Goal: Task Accomplishment & Management: Manage account settings

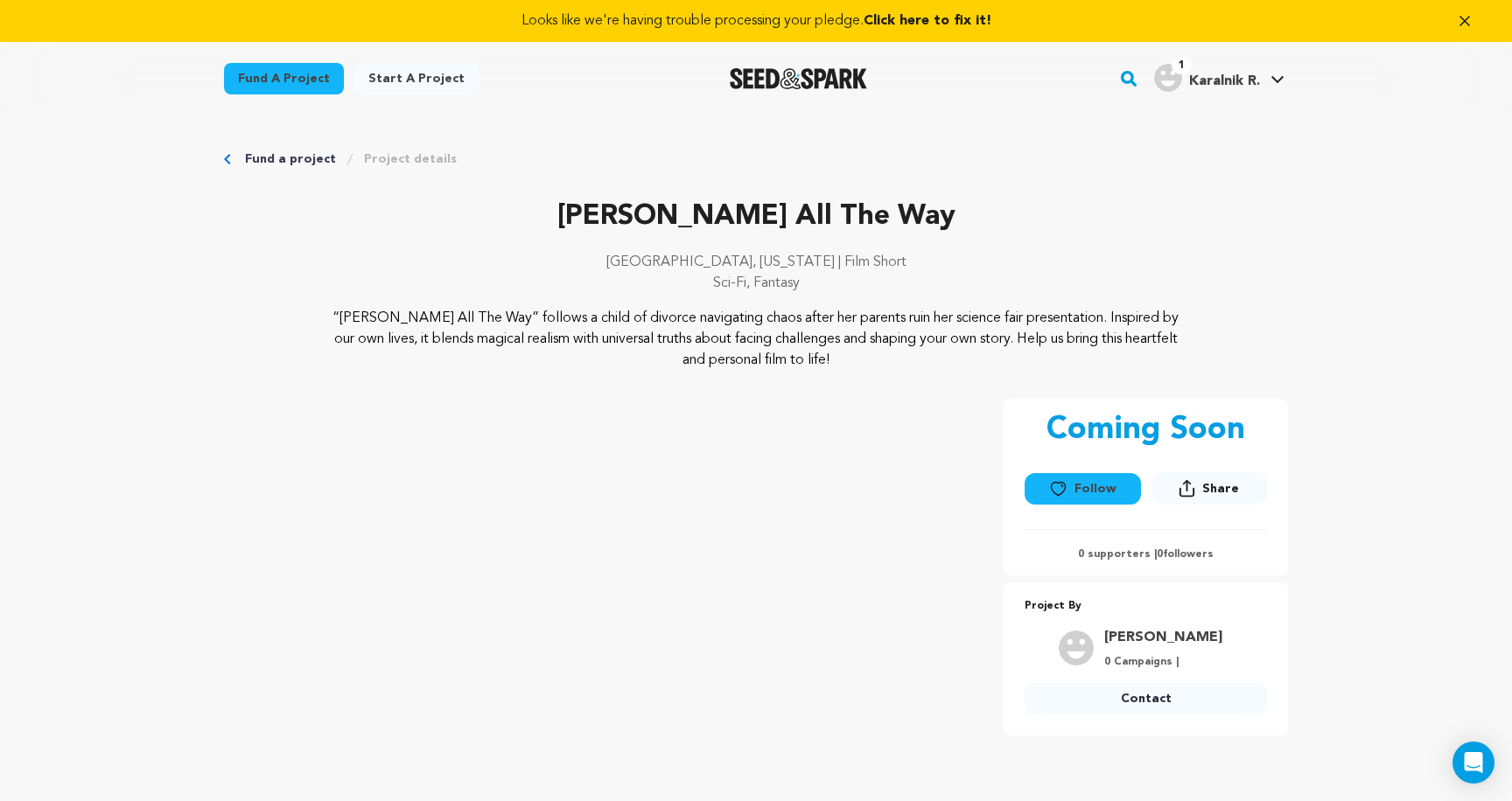
click at [279, 150] on link "Fund a project" at bounding box center [290, 159] width 91 height 18
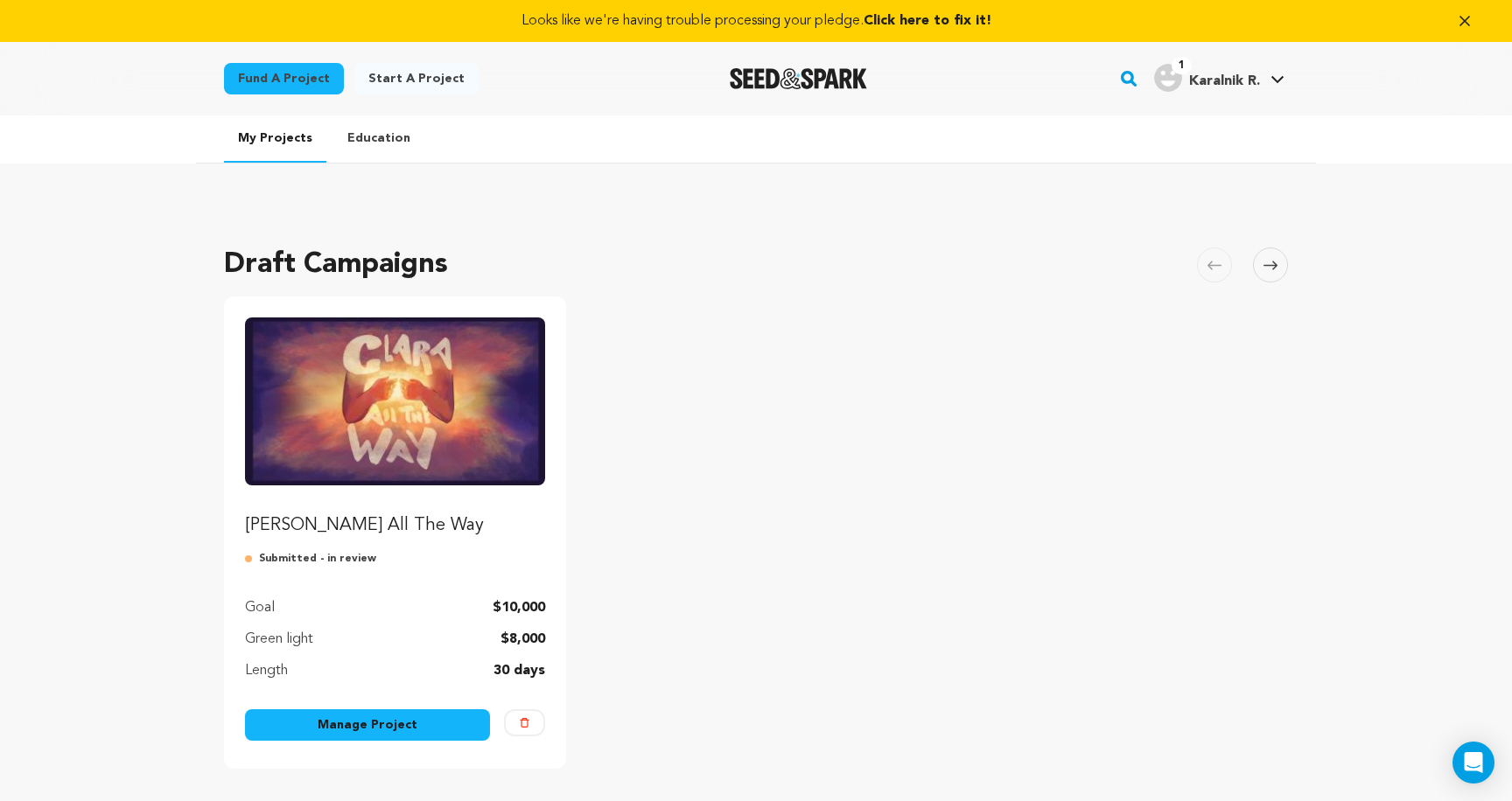
drag, startPoint x: 307, startPoint y: 559, endPoint x: 450, endPoint y: 559, distance: 143.0
click at [450, 559] on p "Submitted - in review" at bounding box center [394, 559] width 300 height 14
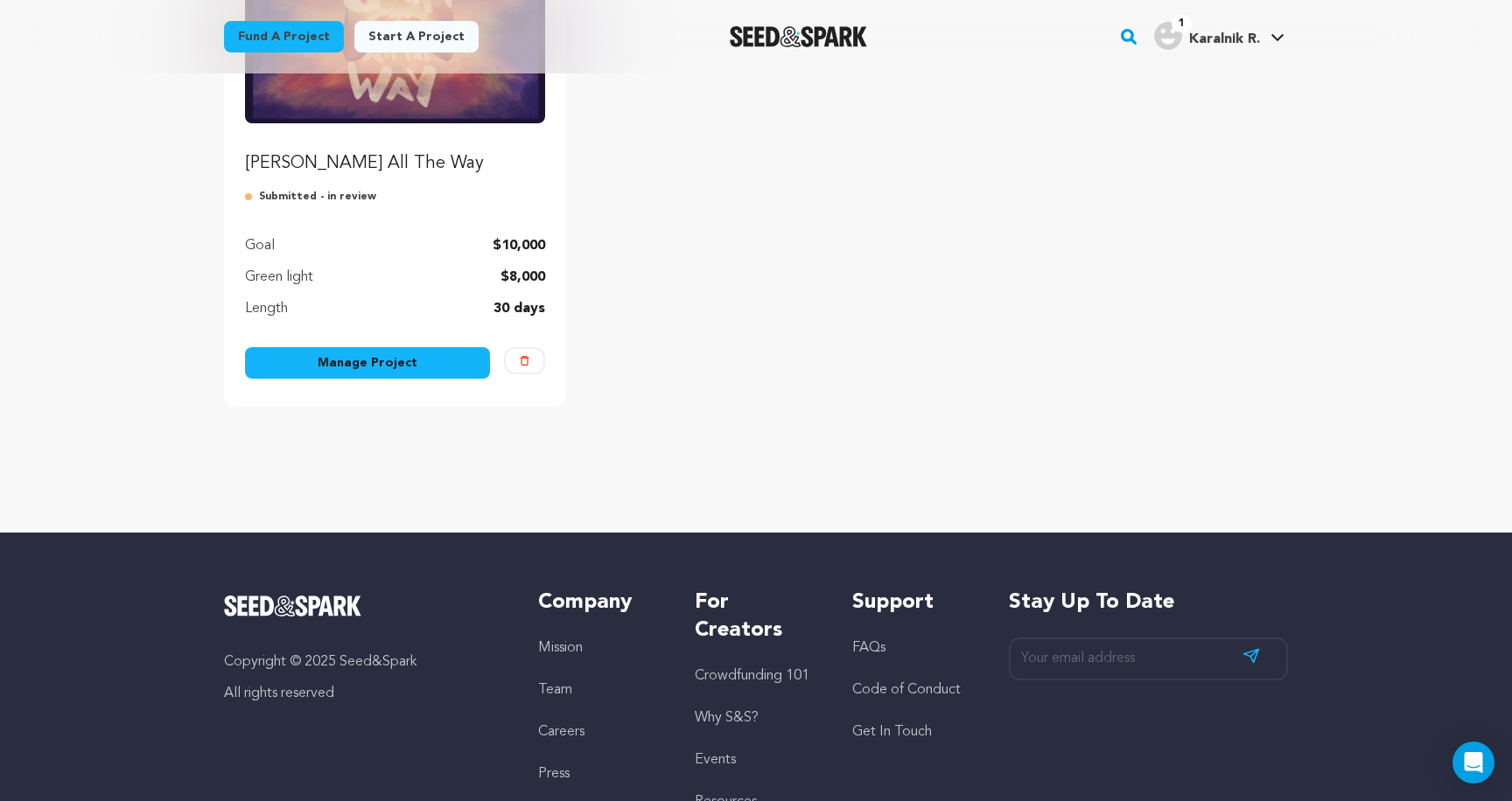
scroll to position [404, 0]
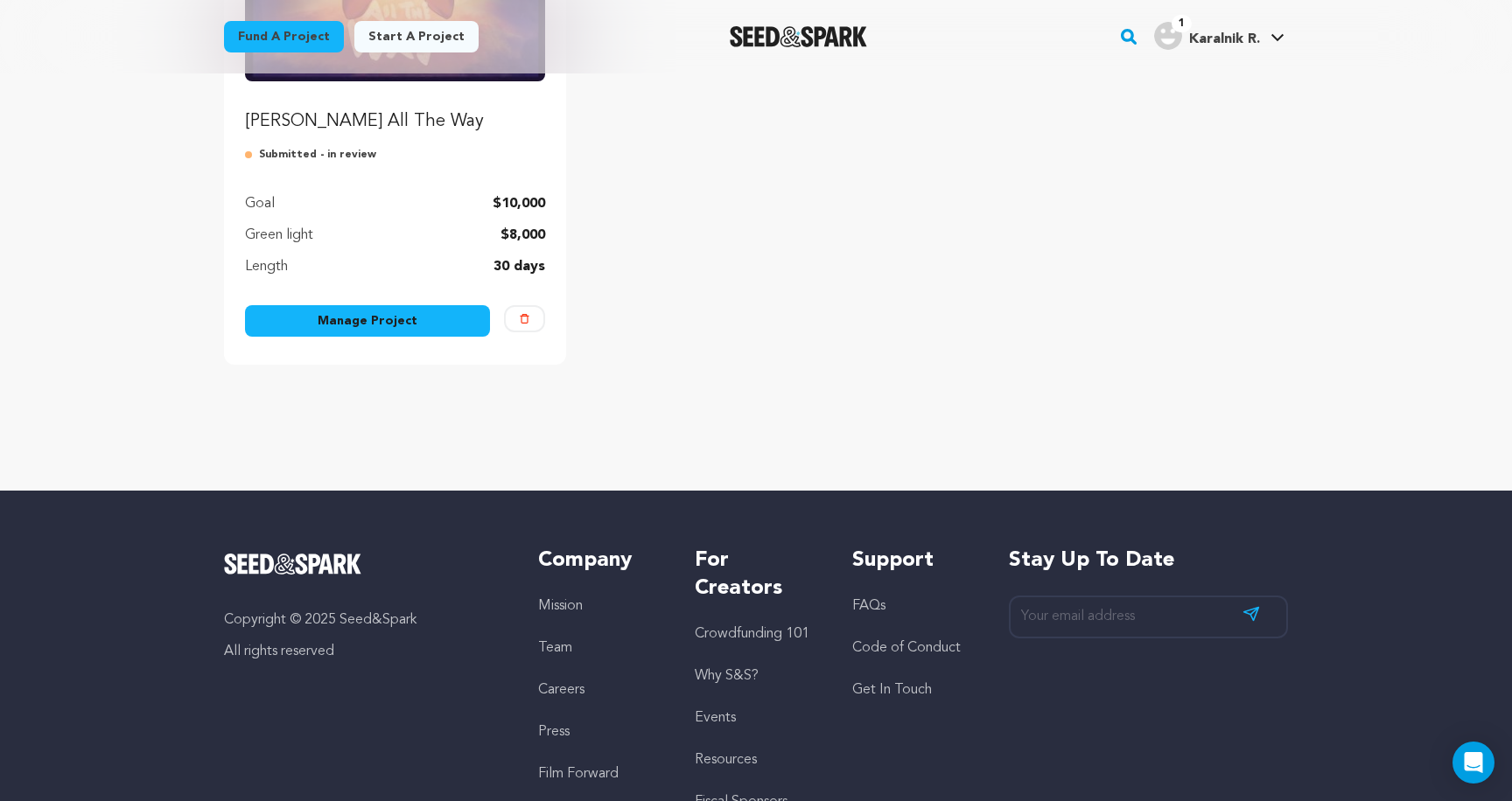
click at [450, 326] on link "Manage Project" at bounding box center [366, 320] width 245 height 31
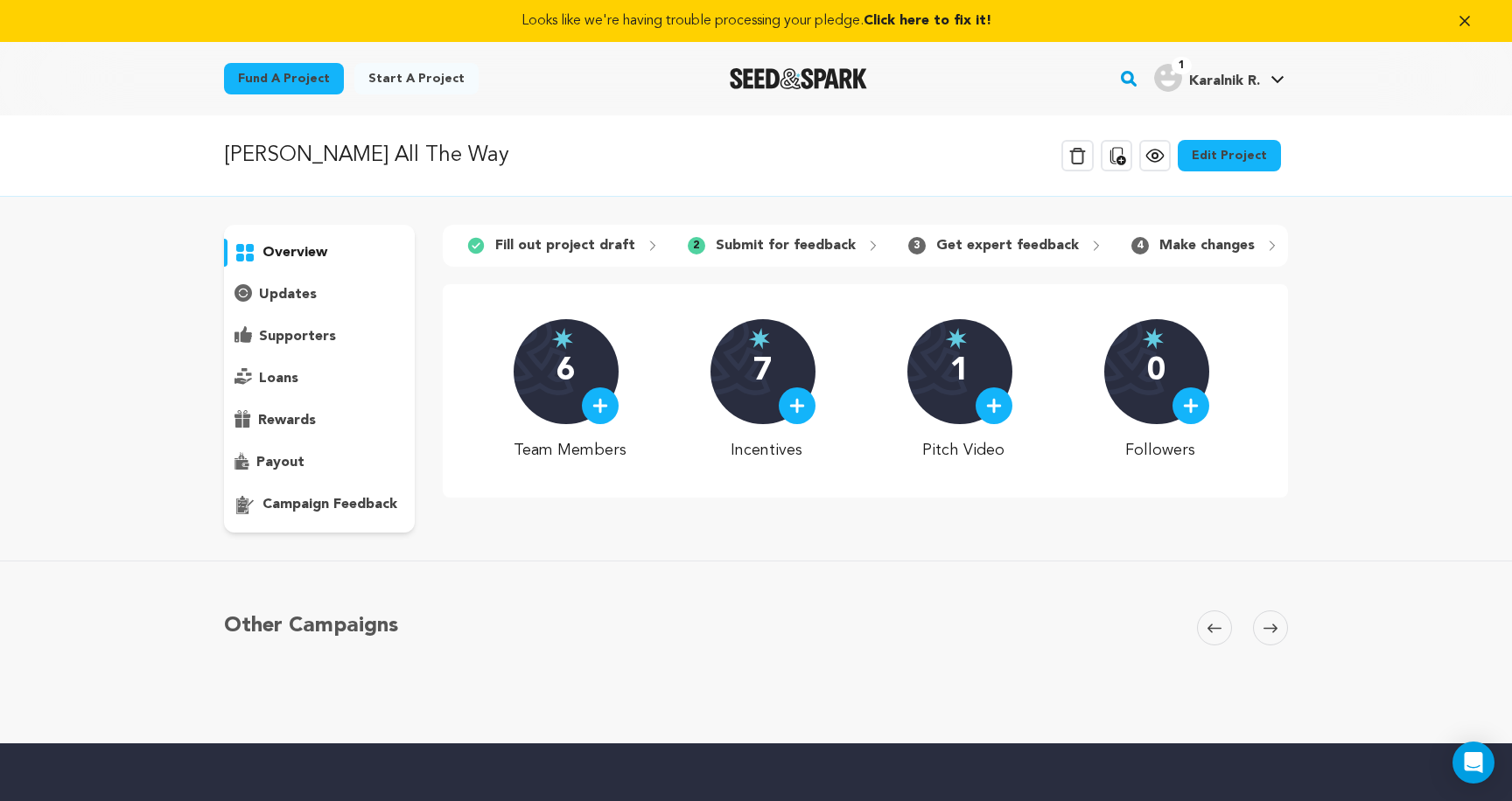
click at [273, 385] on p "loans" at bounding box center [278, 379] width 39 height 21
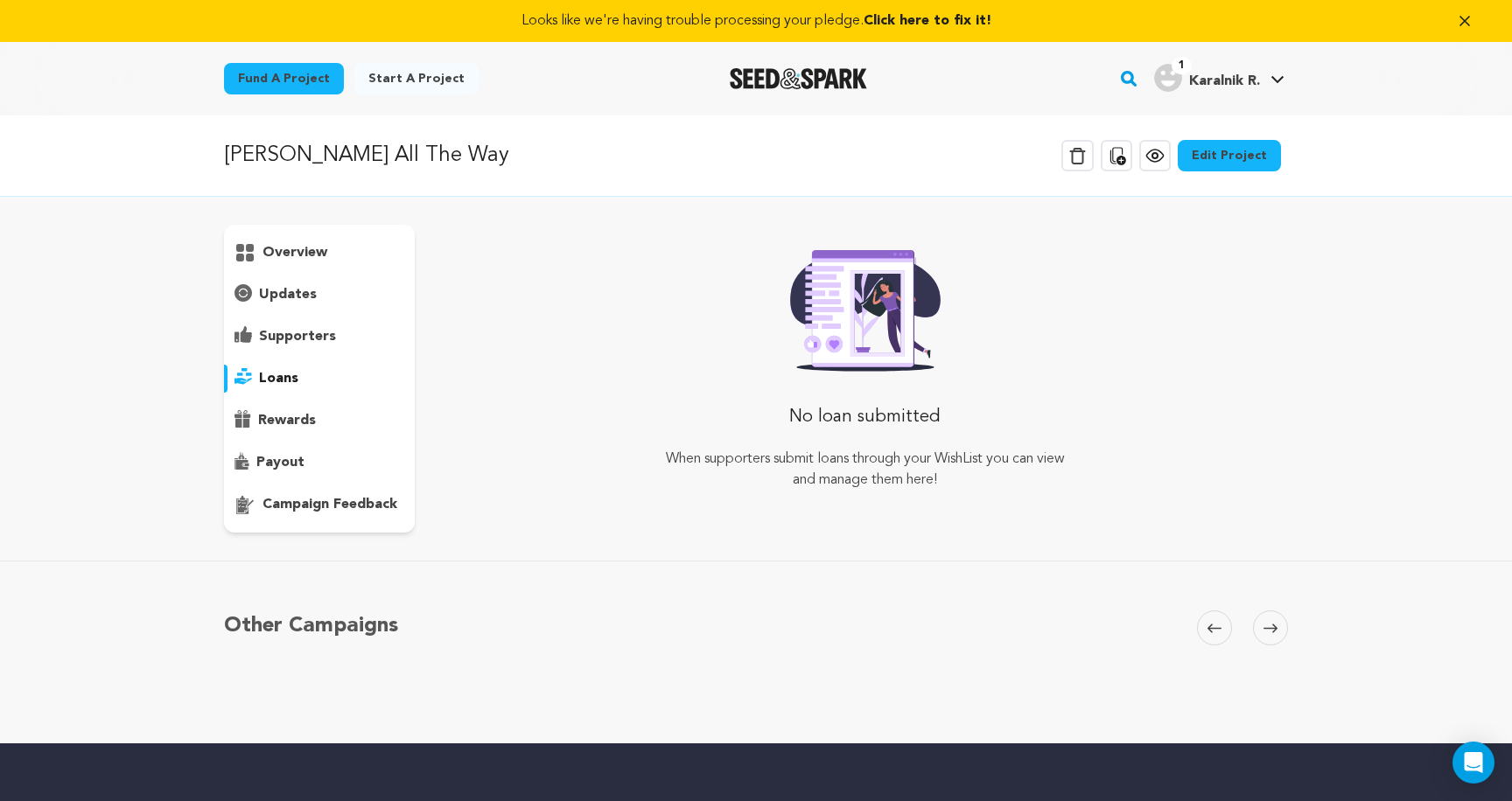
click at [282, 424] on p "rewards" at bounding box center [286, 421] width 58 height 21
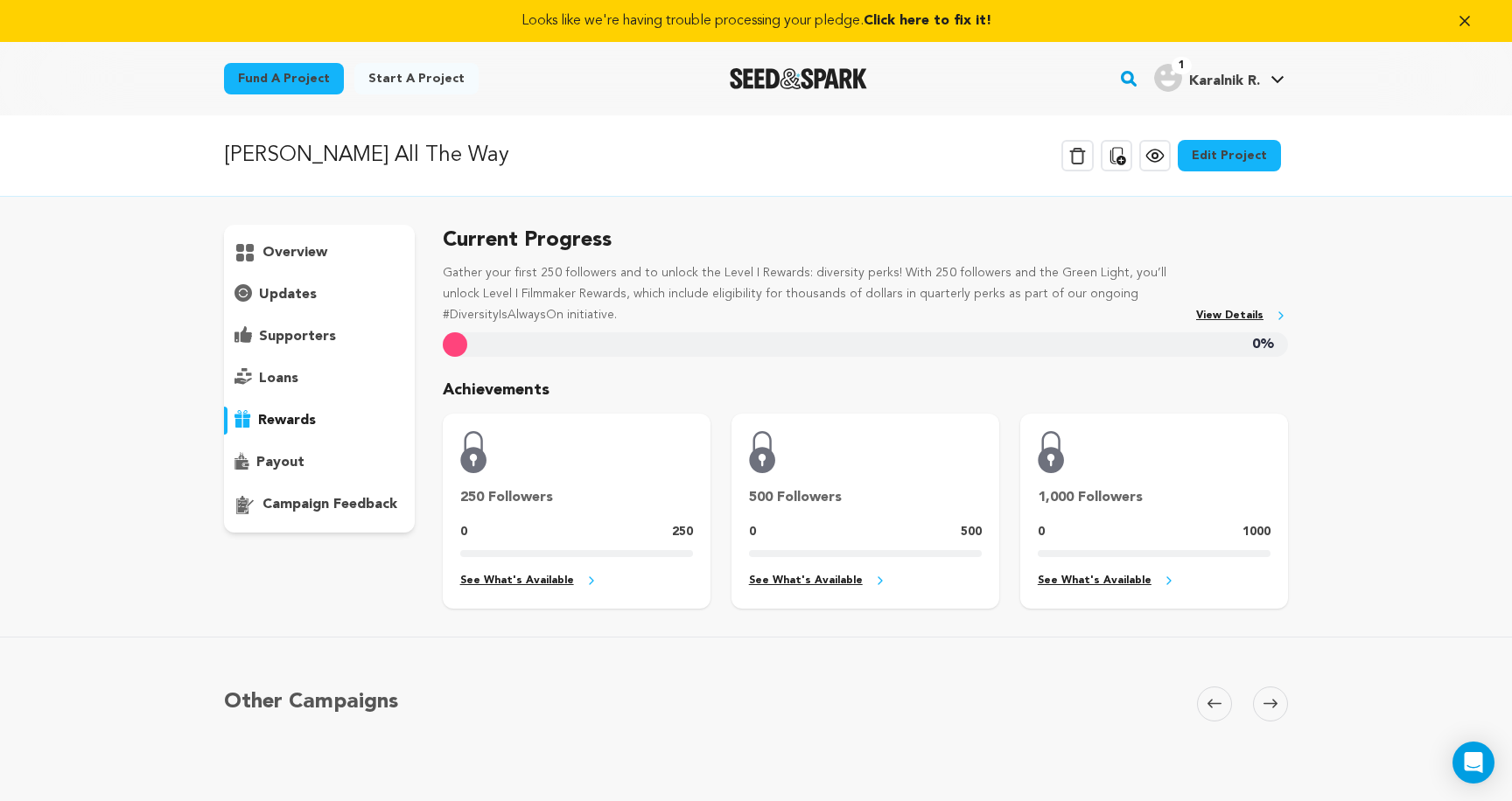
click at [285, 453] on p "payout" at bounding box center [280, 462] width 48 height 21
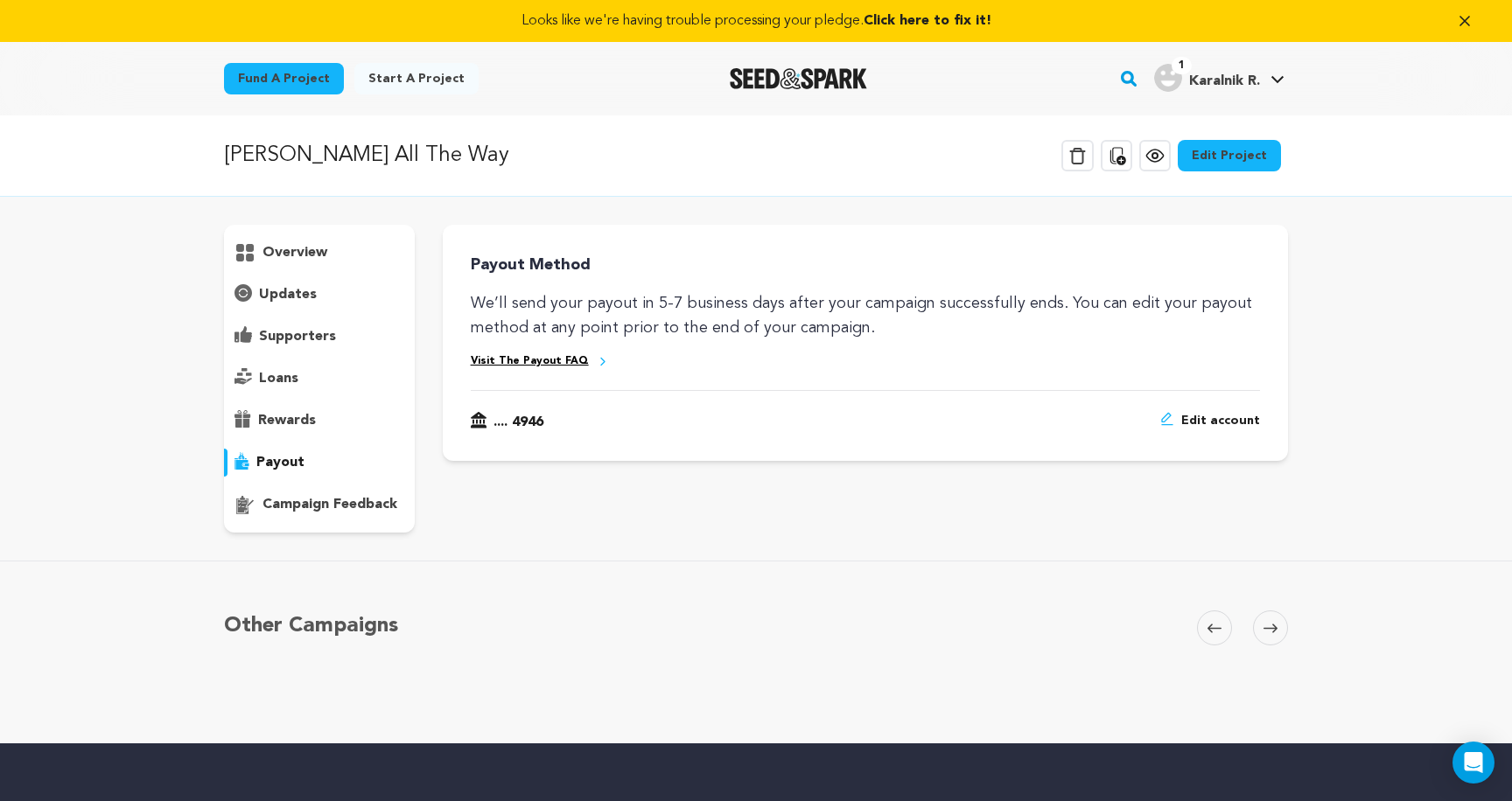
click at [292, 483] on div "overview" at bounding box center [319, 379] width 190 height 308
click at [292, 494] on div "campaign feedback" at bounding box center [319, 504] width 190 height 28
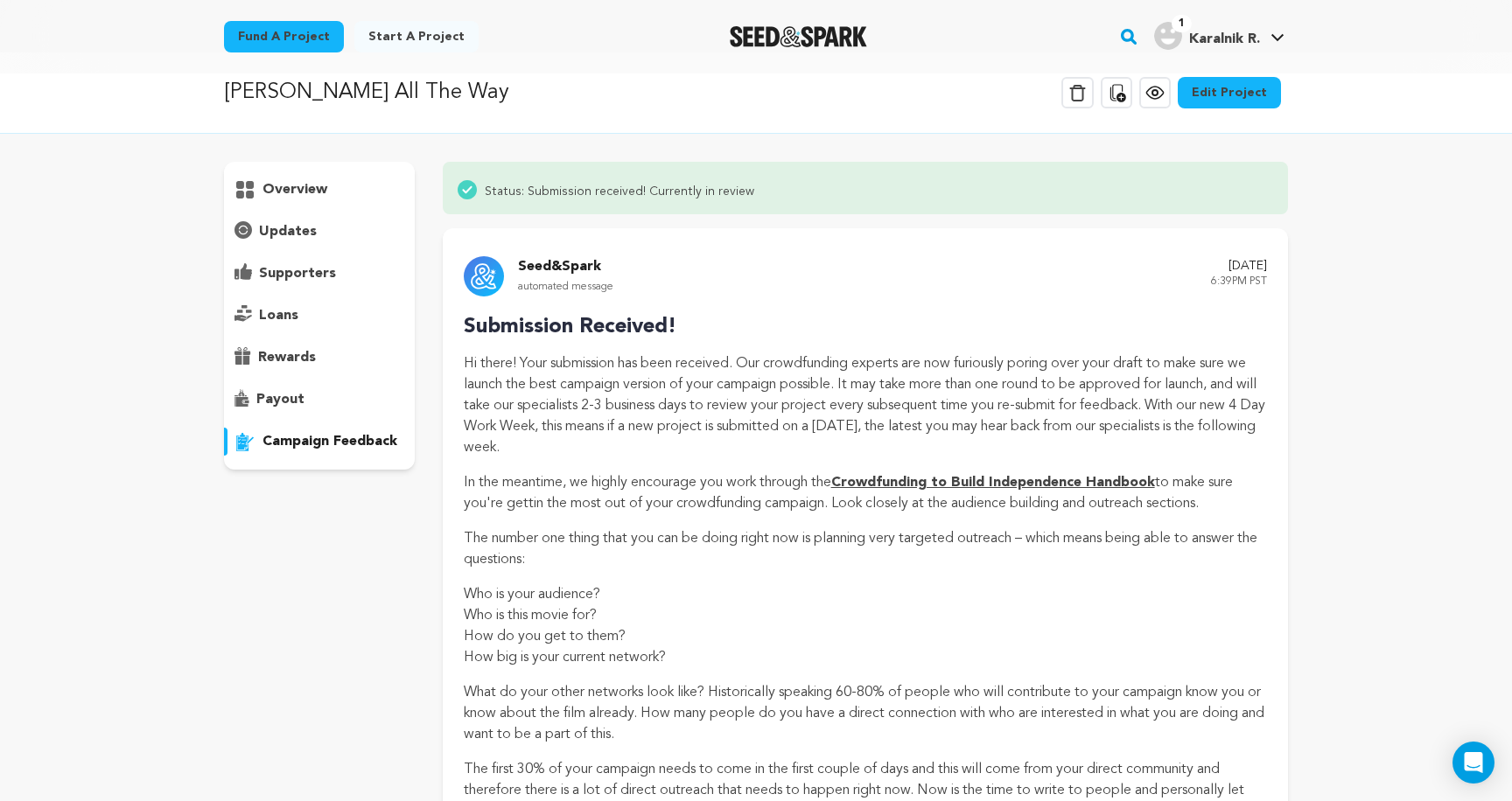
scroll to position [2, 0]
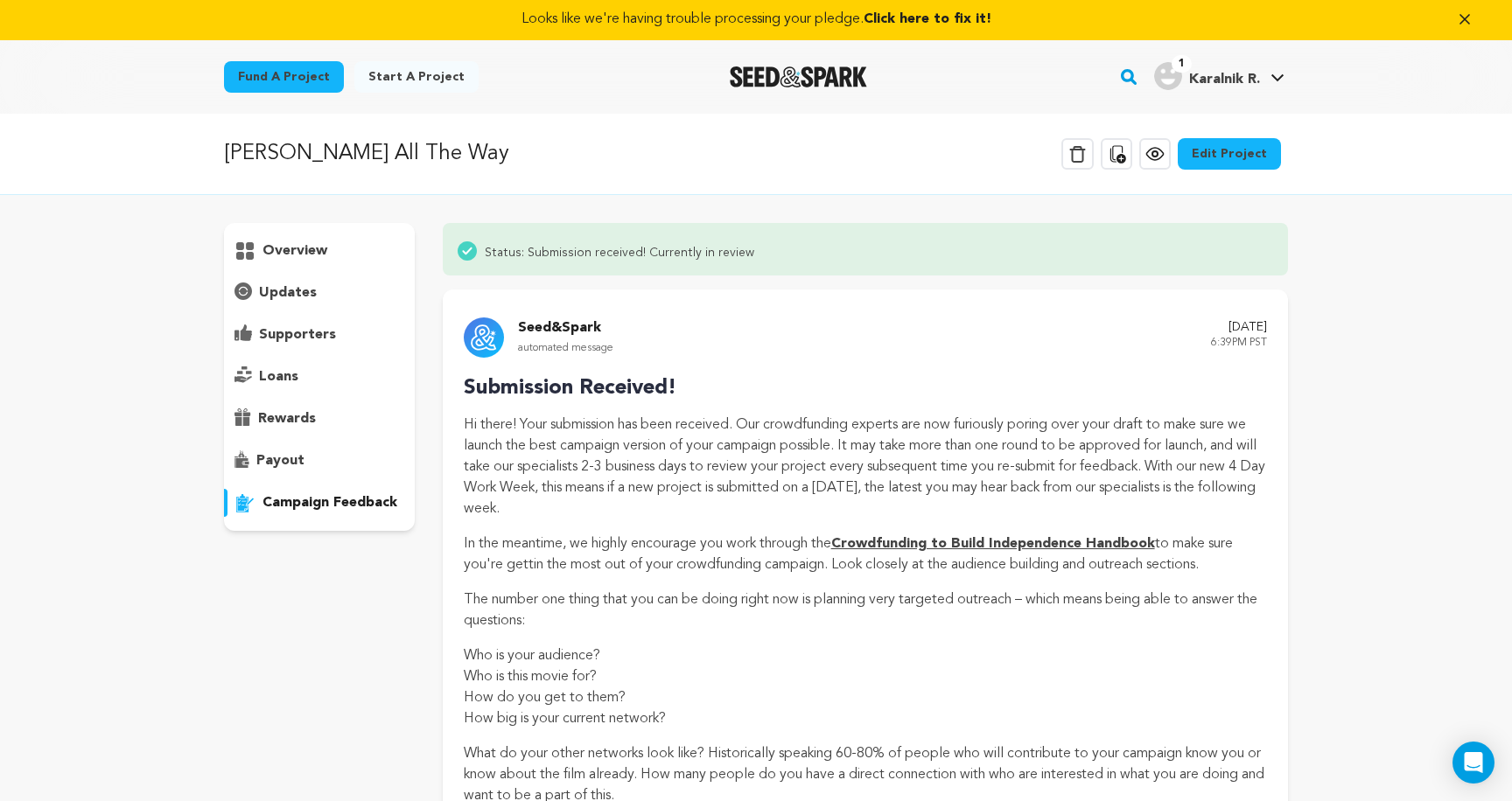
click at [301, 259] on p "overview" at bounding box center [294, 251] width 65 height 21
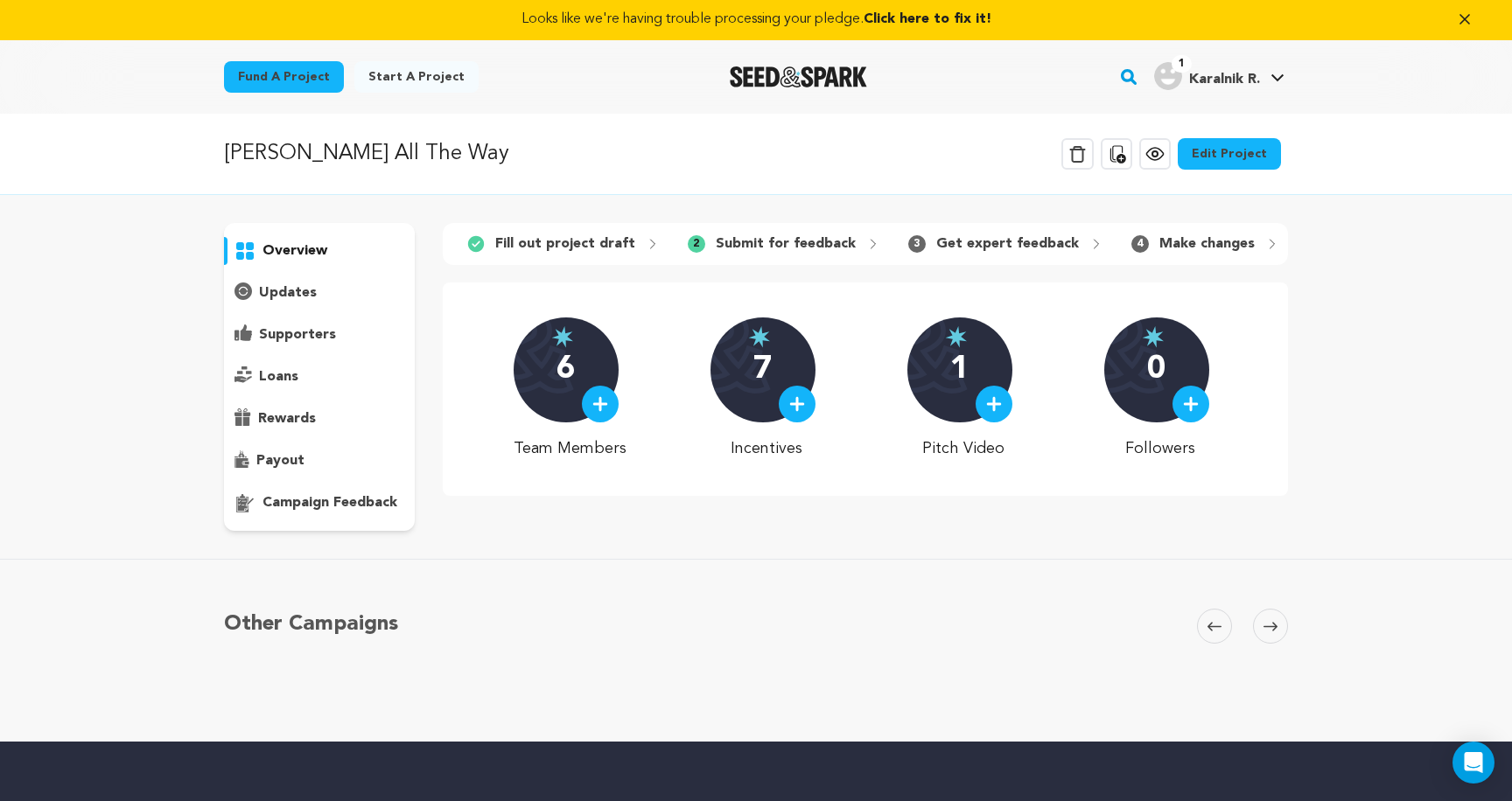
click at [1125, 156] on icon at bounding box center [1118, 154] width 16 height 18
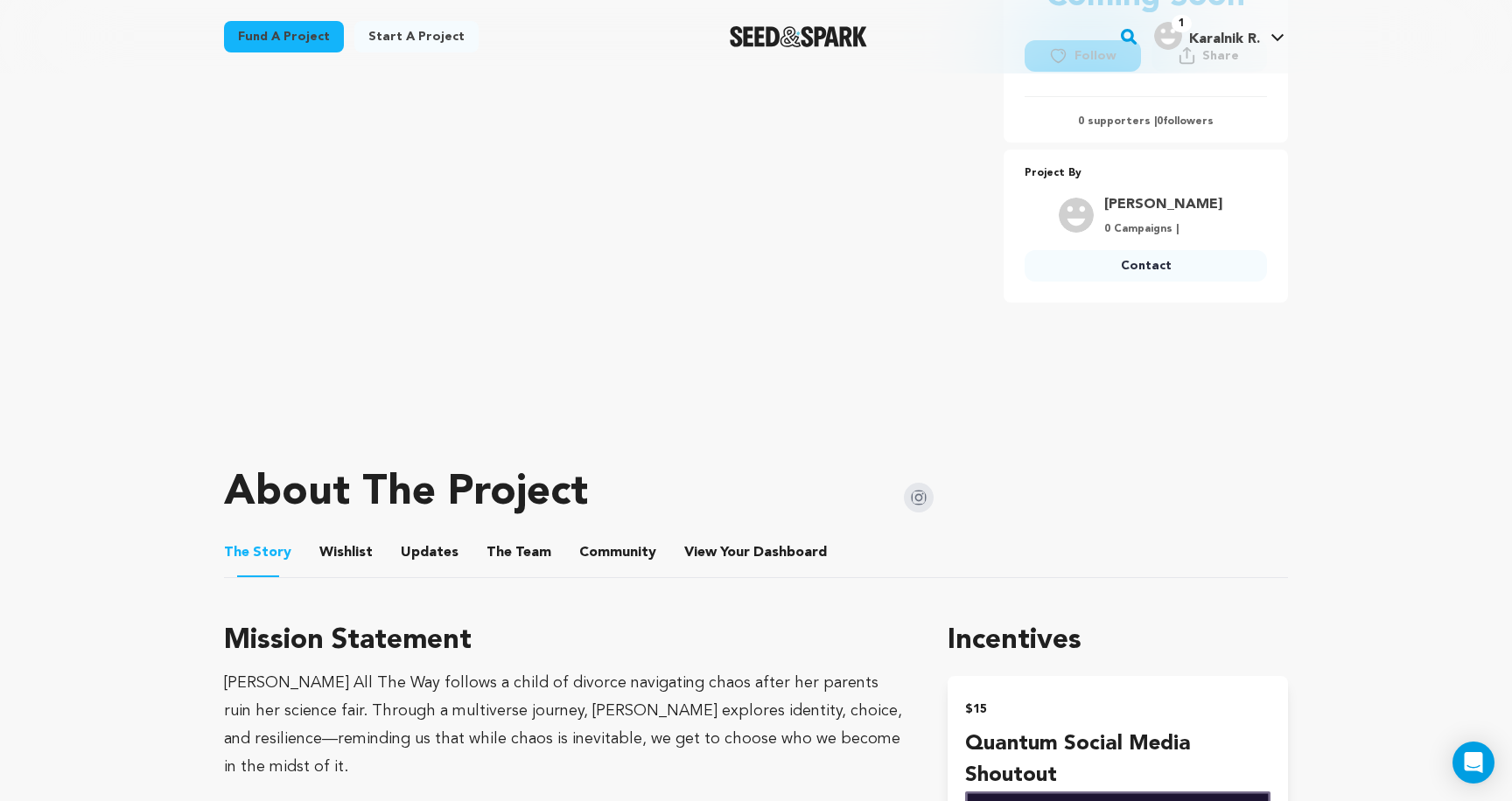
scroll to position [753, 0]
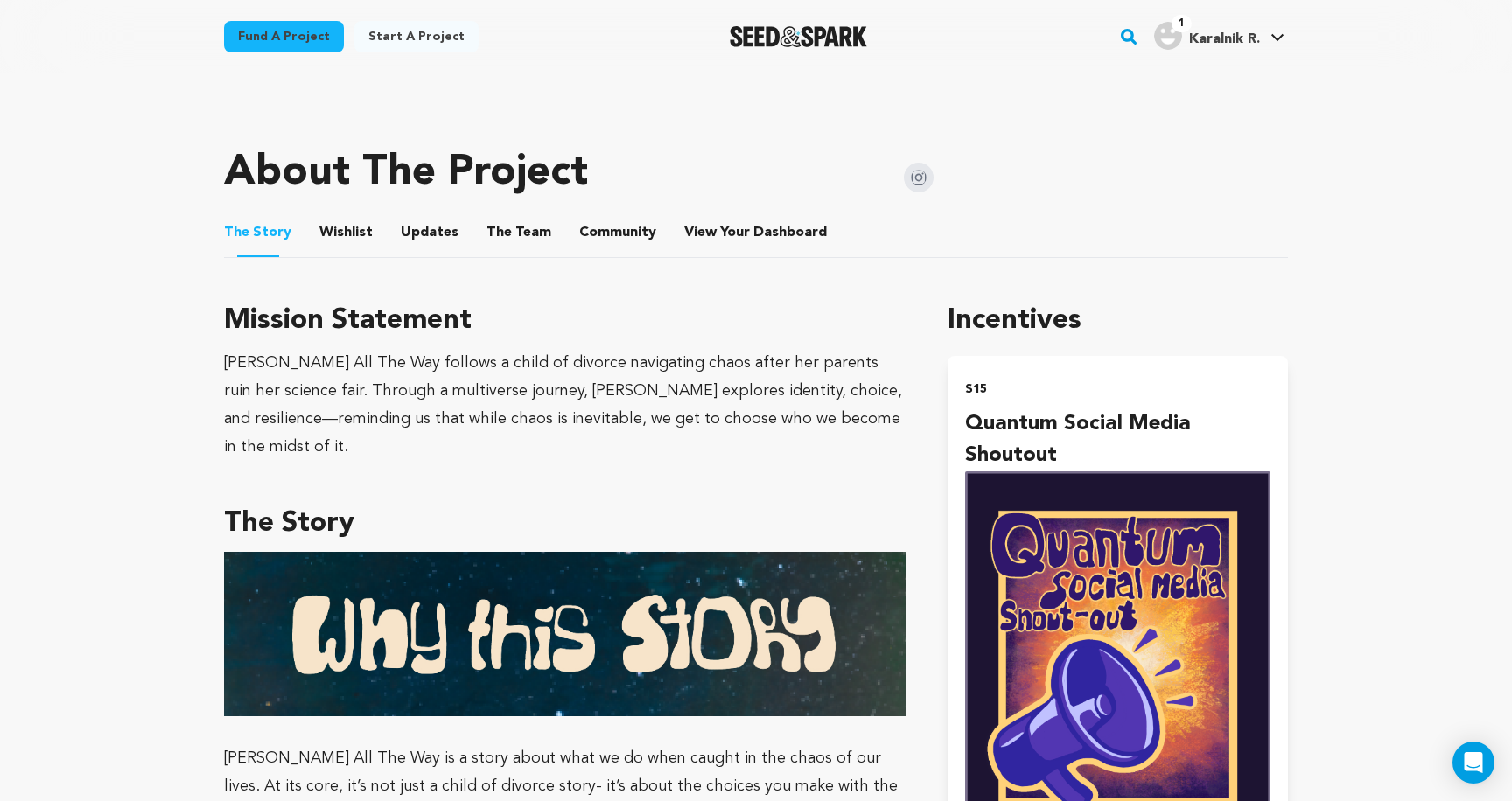
click at [337, 239] on button "Wishlist" at bounding box center [346, 236] width 42 height 42
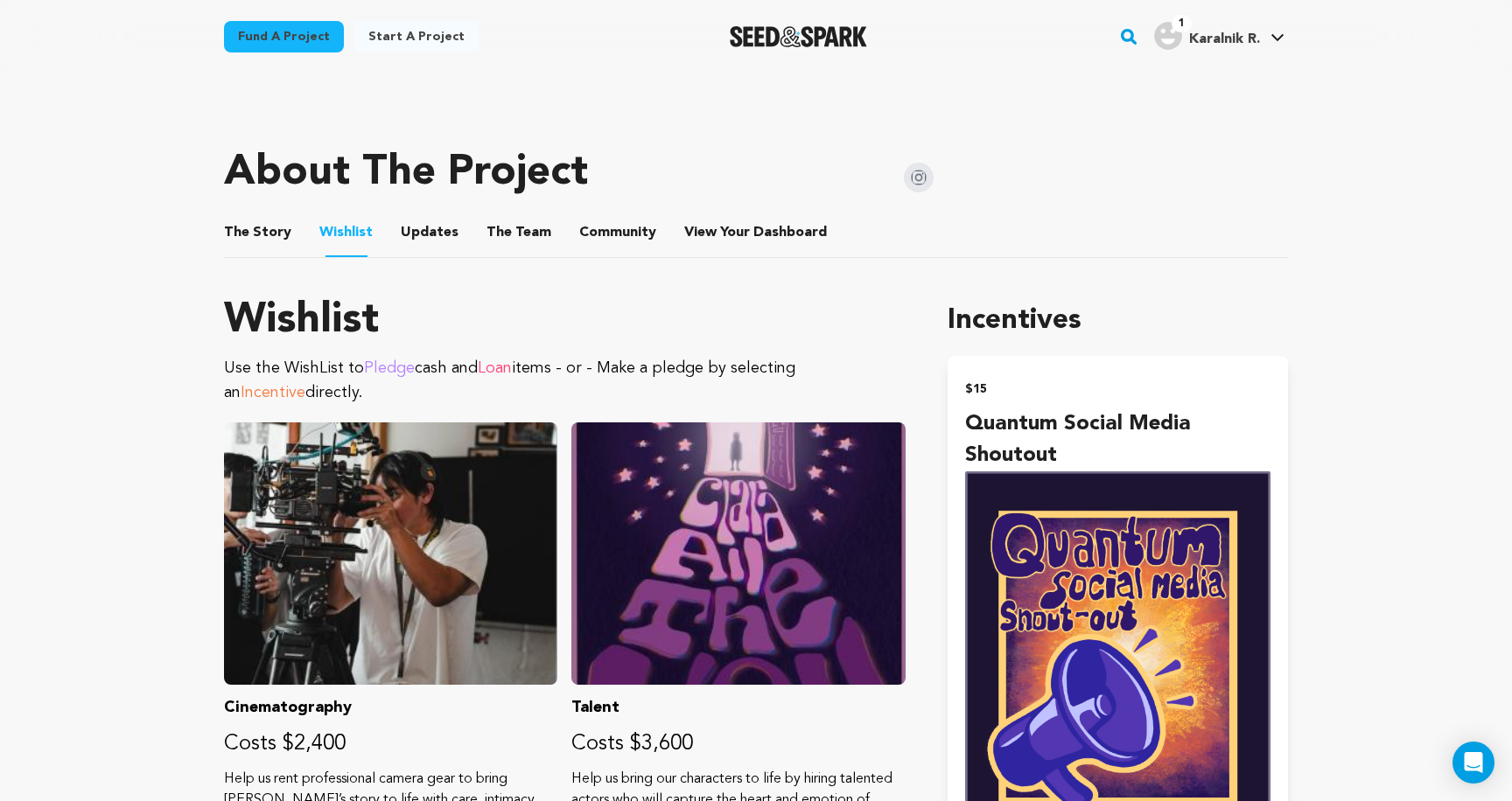
click at [426, 246] on button "Updates" at bounding box center [429, 236] width 42 height 42
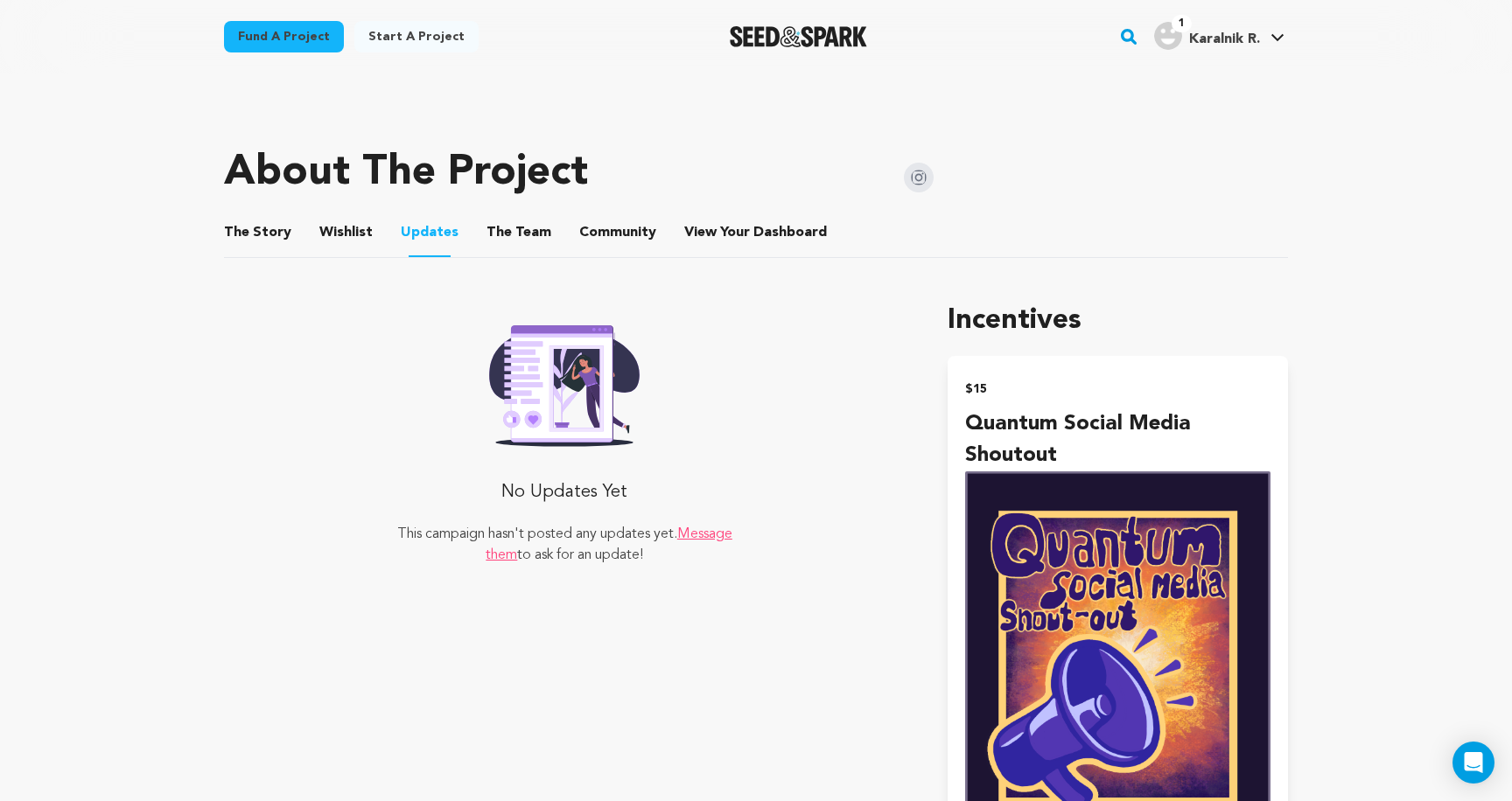
click at [266, 234] on button "The Story" at bounding box center [258, 236] width 42 height 42
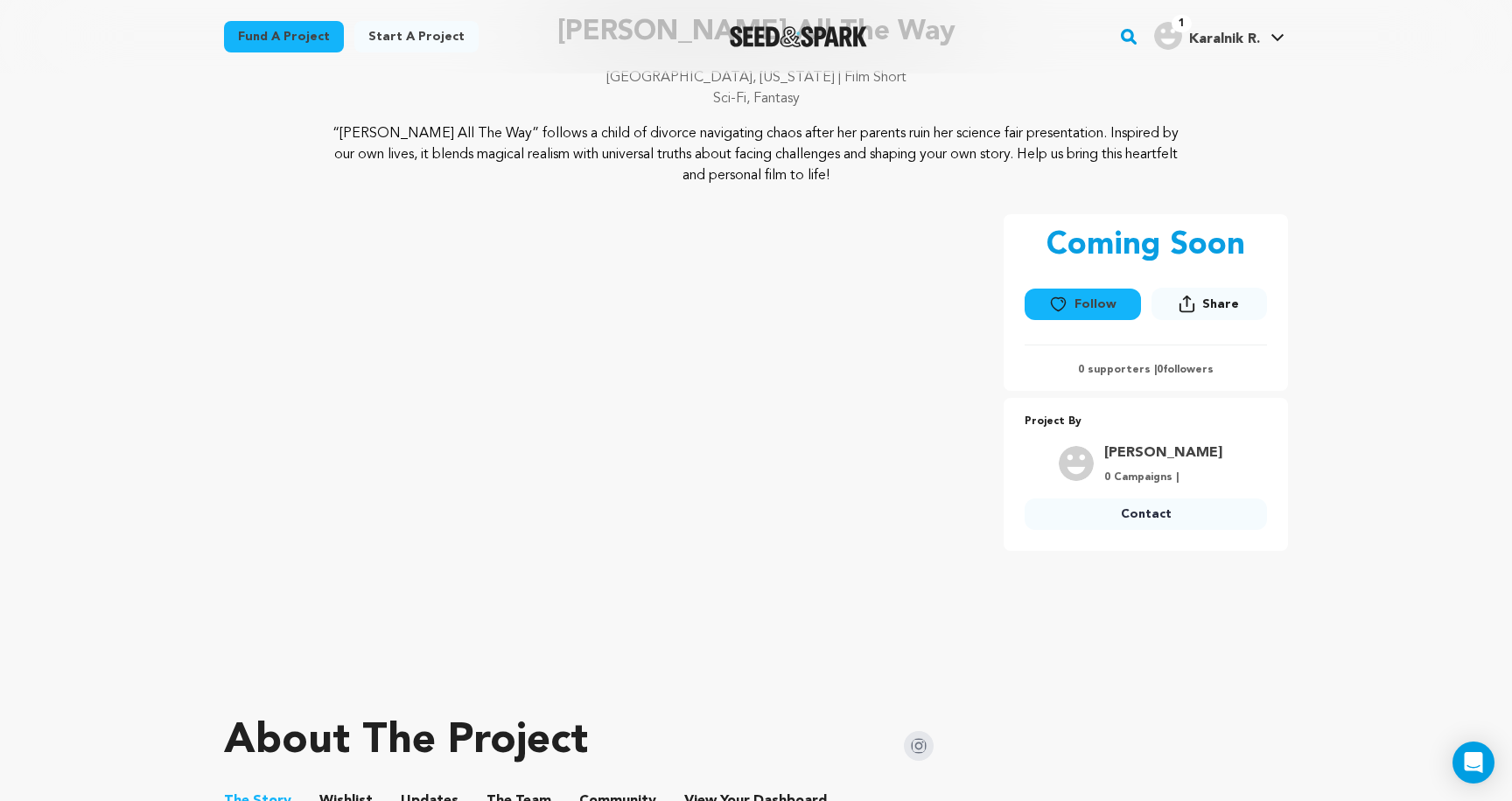
scroll to position [289, 0]
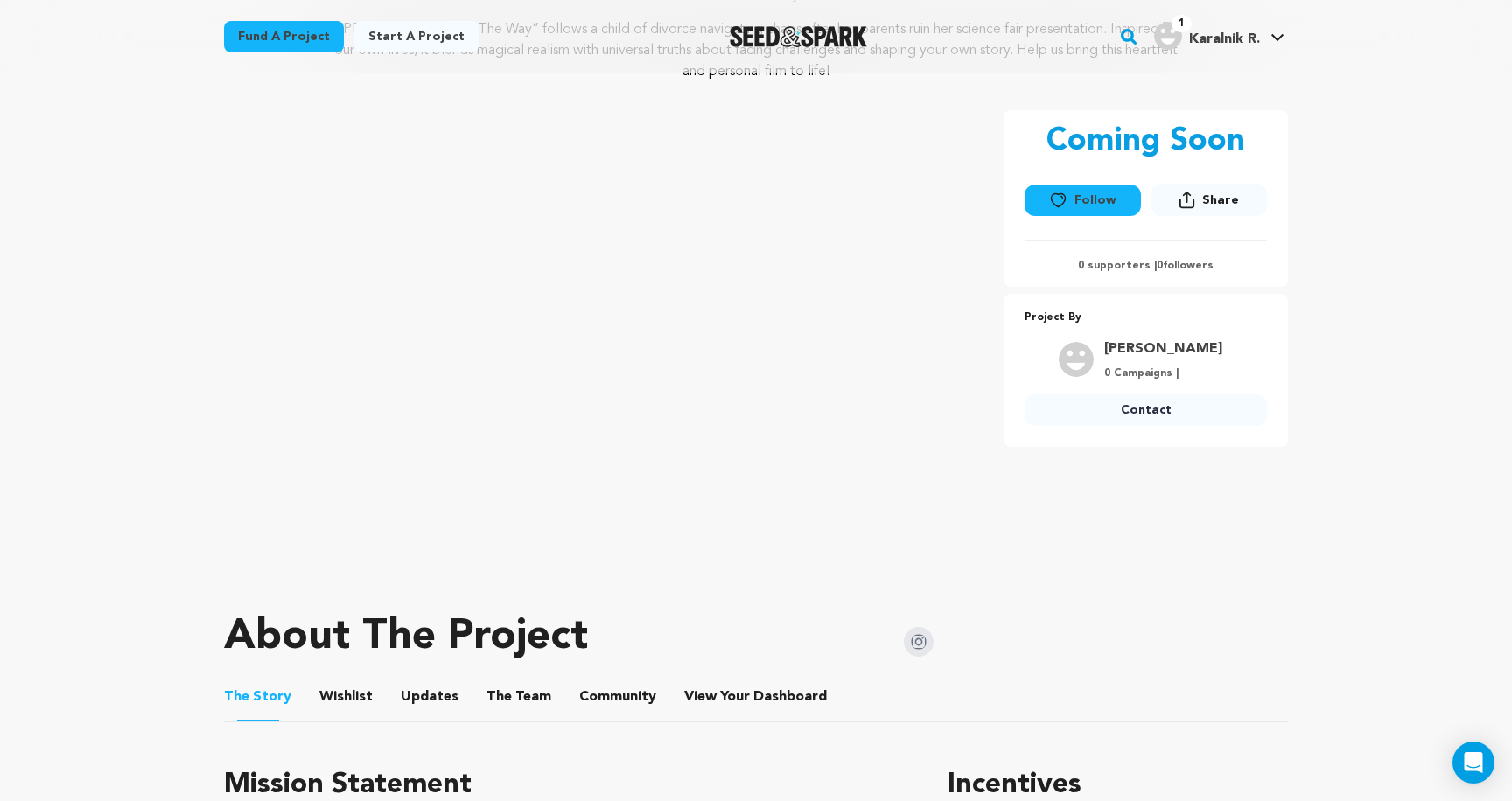
click at [345, 692] on button "Wishlist" at bounding box center [346, 700] width 42 height 42
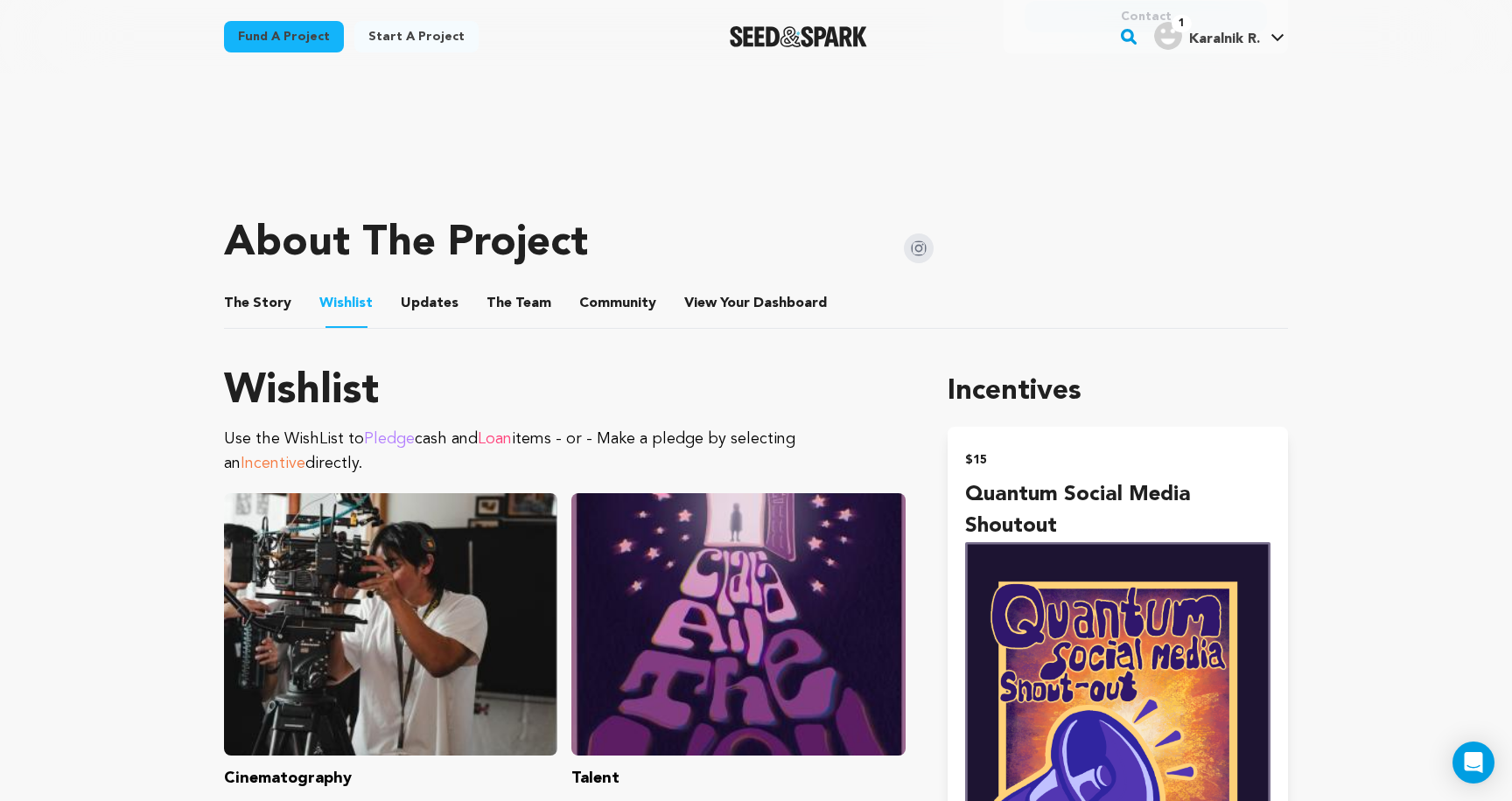
scroll to position [785, 0]
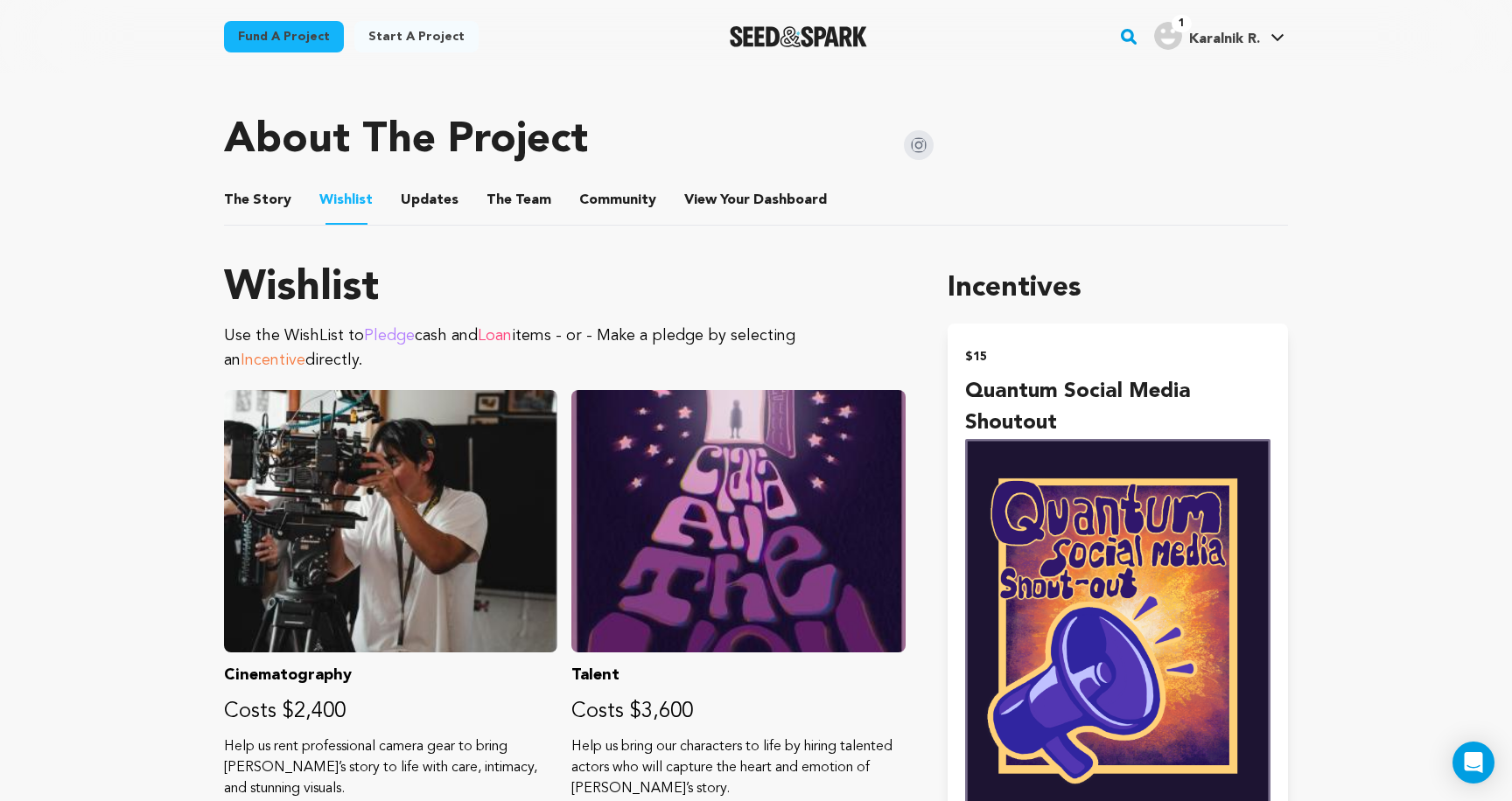
click at [429, 197] on button "Updates" at bounding box center [429, 204] width 42 height 42
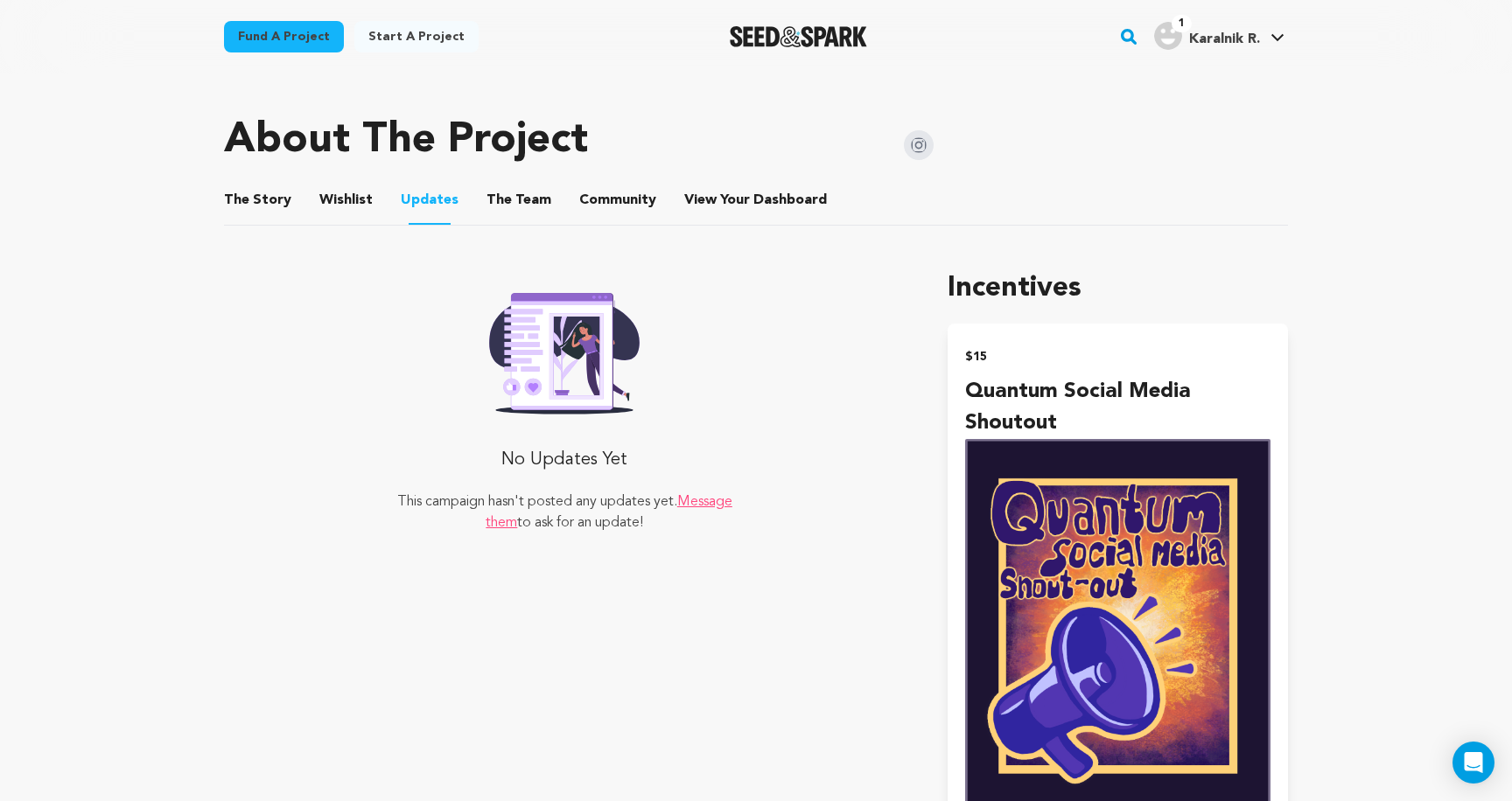
click at [498, 204] on button "The Team" at bounding box center [519, 204] width 42 height 42
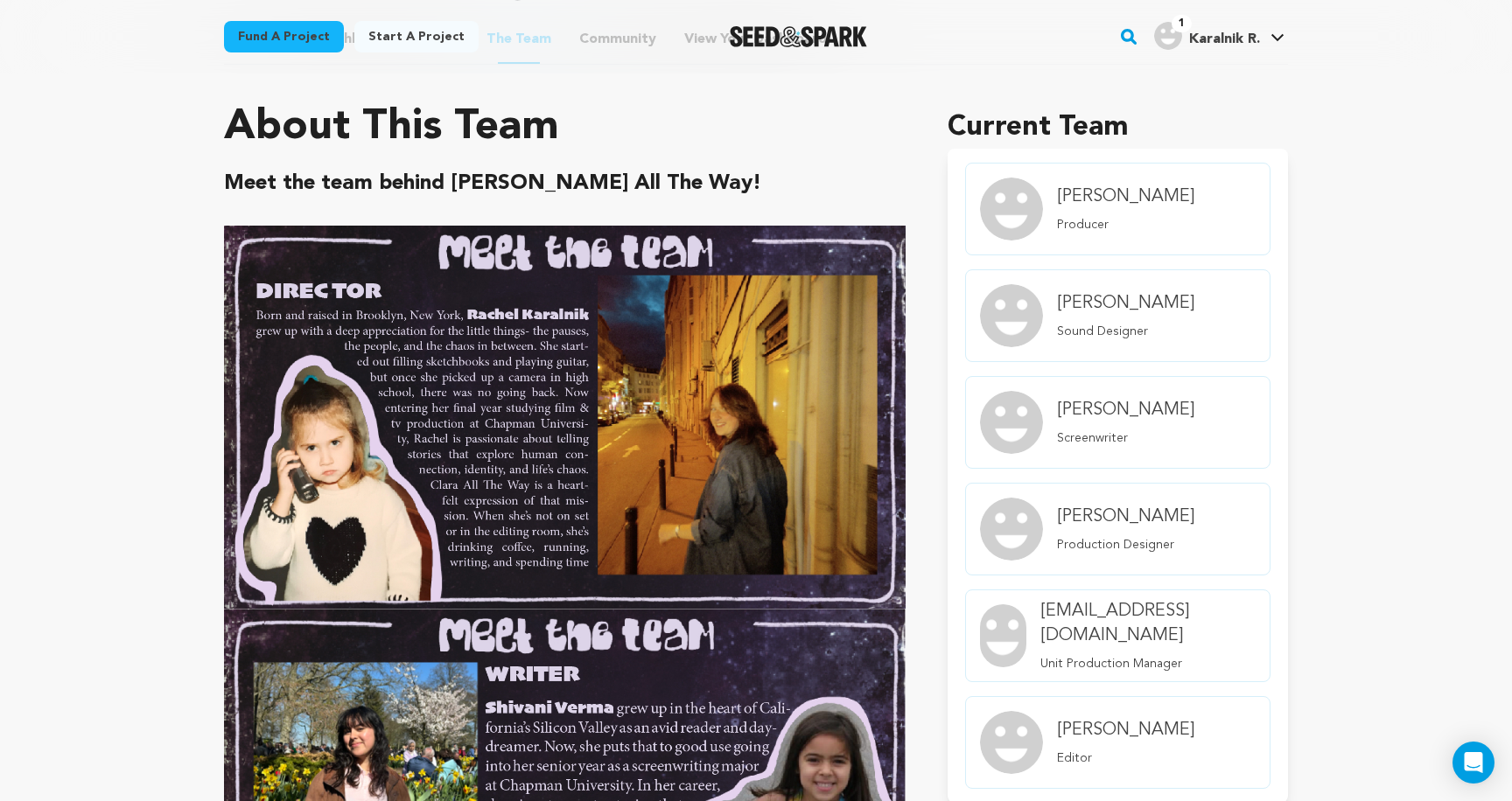
scroll to position [746, 0]
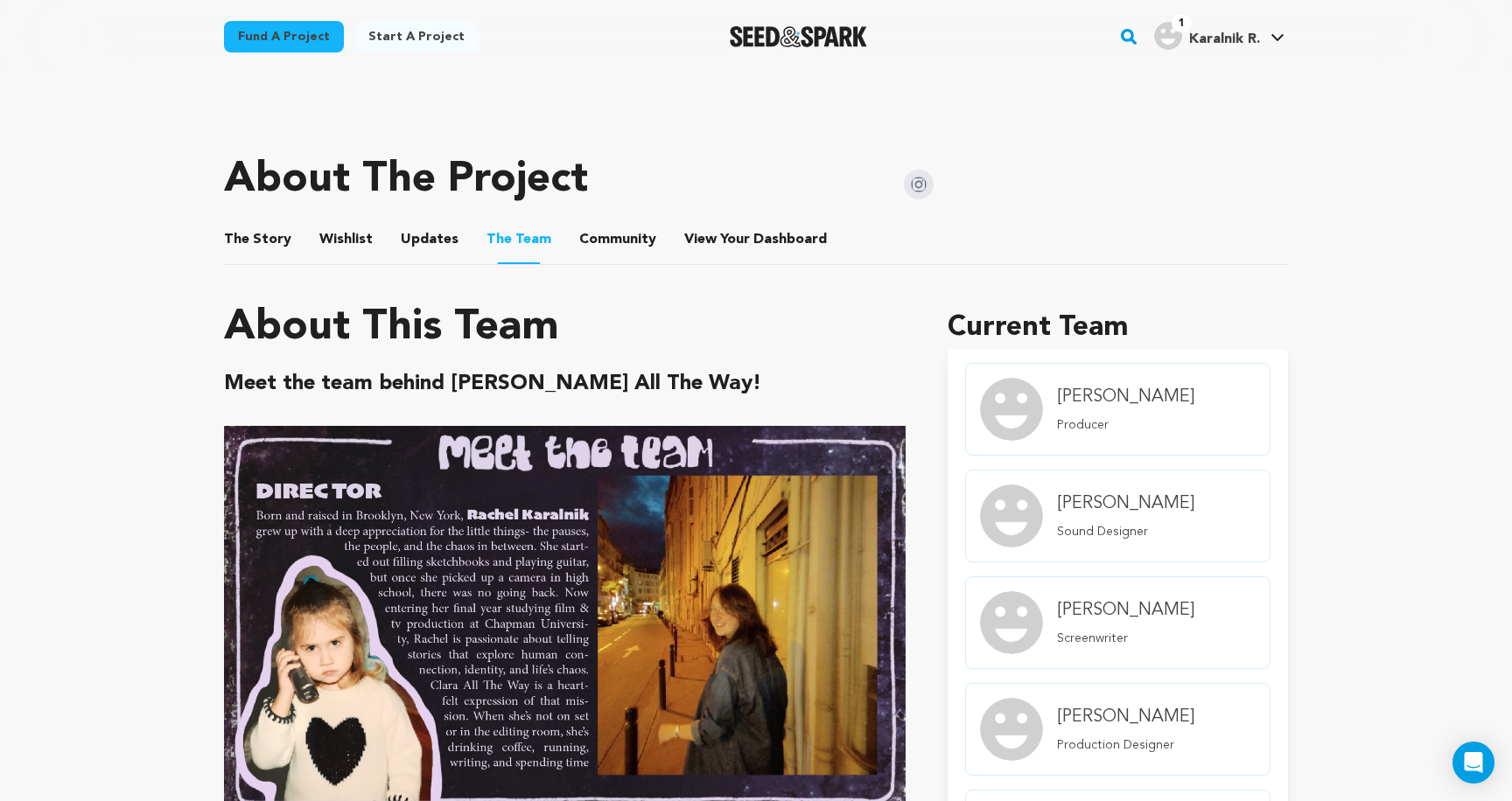
click at [259, 237] on button "The Story" at bounding box center [258, 243] width 42 height 42
